Goal: Check status: Check status

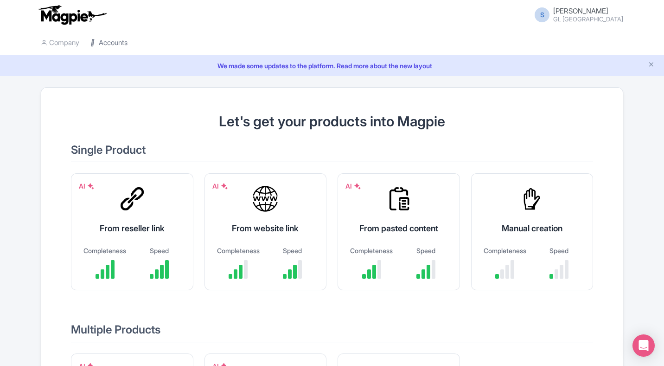
click at [113, 45] on link "Accounts" at bounding box center [108, 43] width 37 height 26
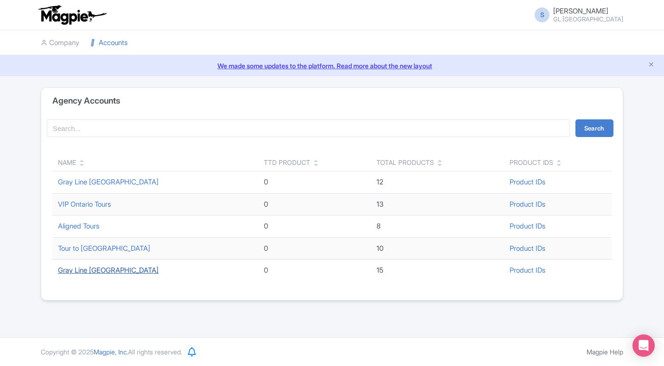
click at [90, 272] on link "Gray Line [GEOGRAPHIC_DATA]" at bounding box center [108, 269] width 101 height 9
click at [119, 182] on link "Gray Line [GEOGRAPHIC_DATA]" at bounding box center [108, 181] width 101 height 9
